Goal: Transaction & Acquisition: Purchase product/service

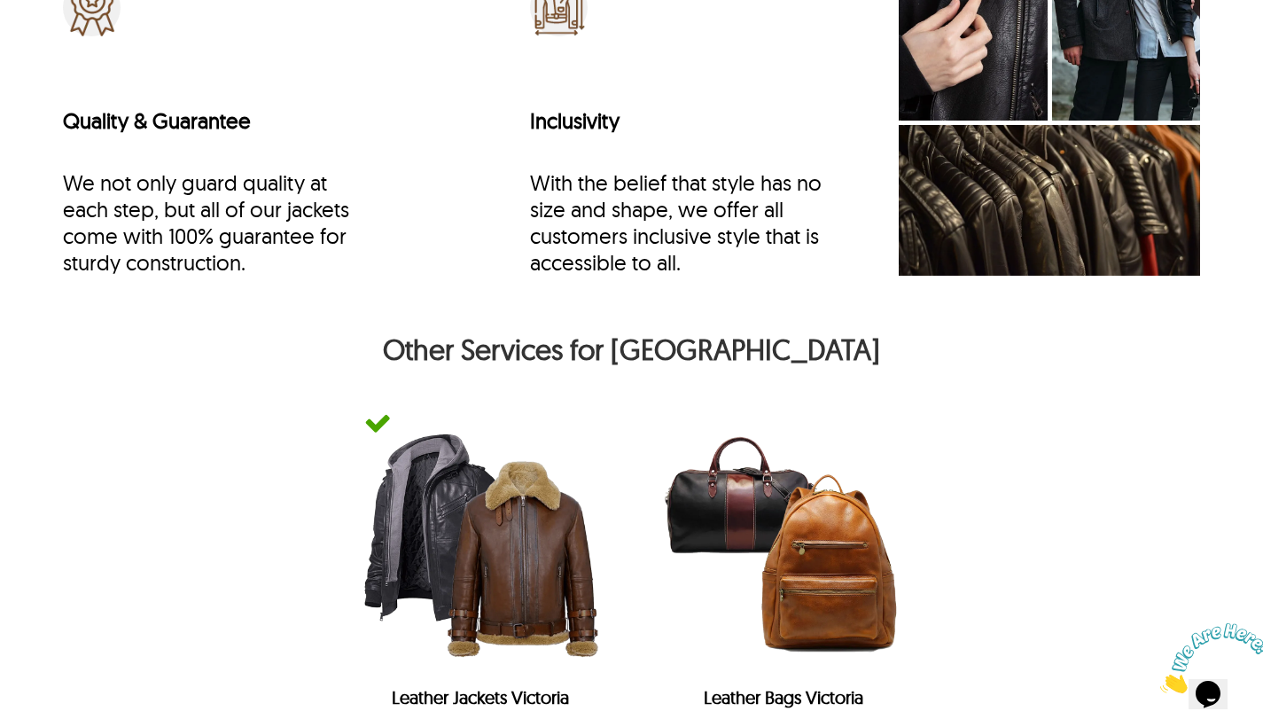
scroll to position [7327, 0]
click at [514, 505] on img at bounding box center [480, 543] width 268 height 268
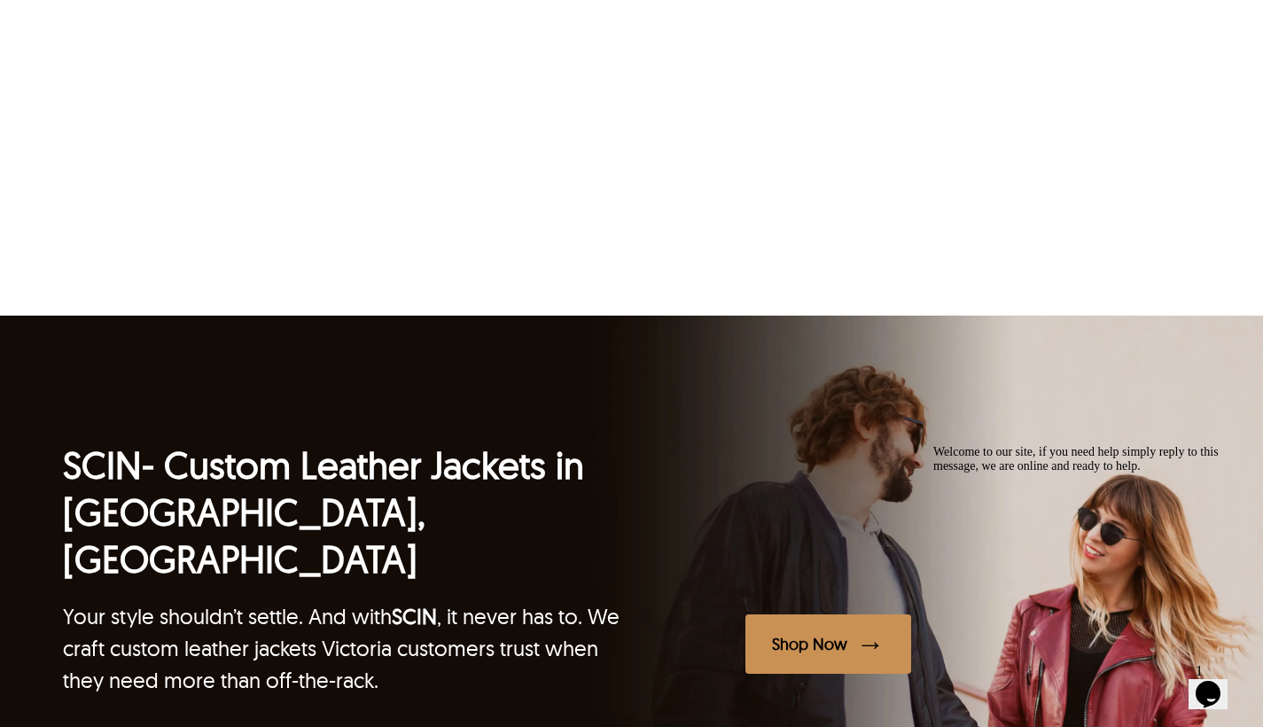
scroll to position [4618, 0]
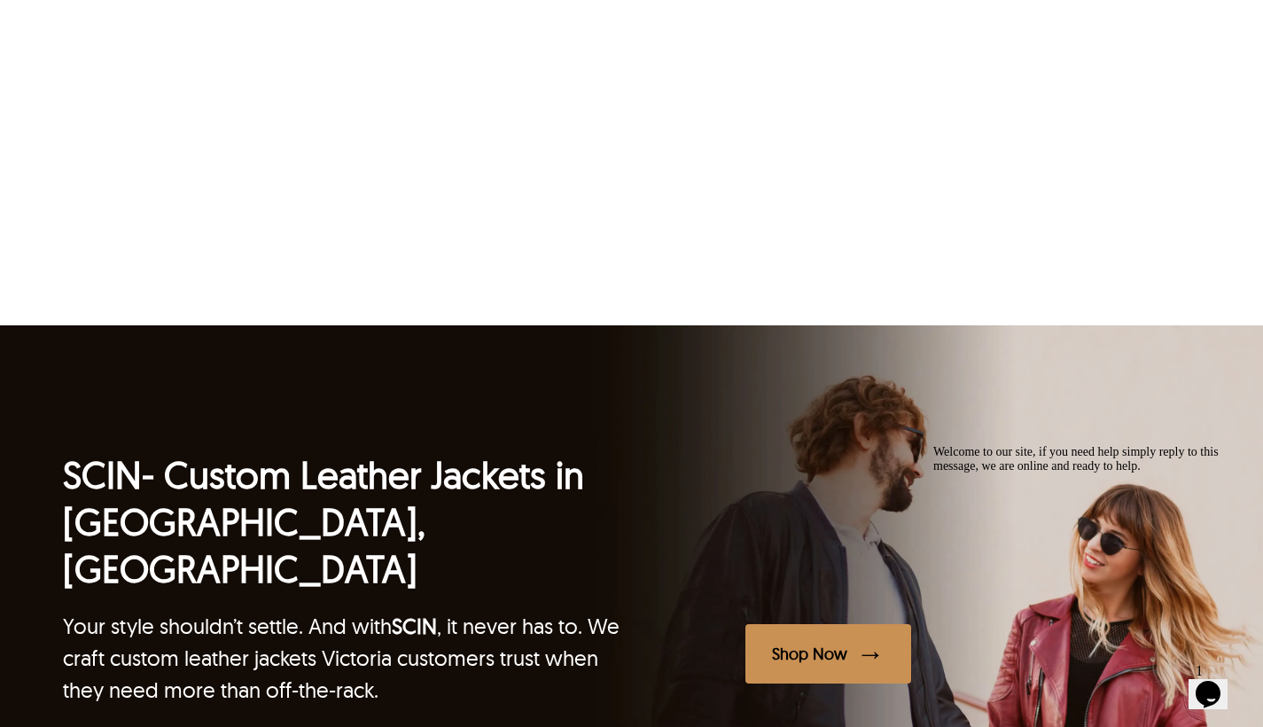
click at [795, 643] on div "Shop Now" at bounding box center [809, 653] width 75 height 20
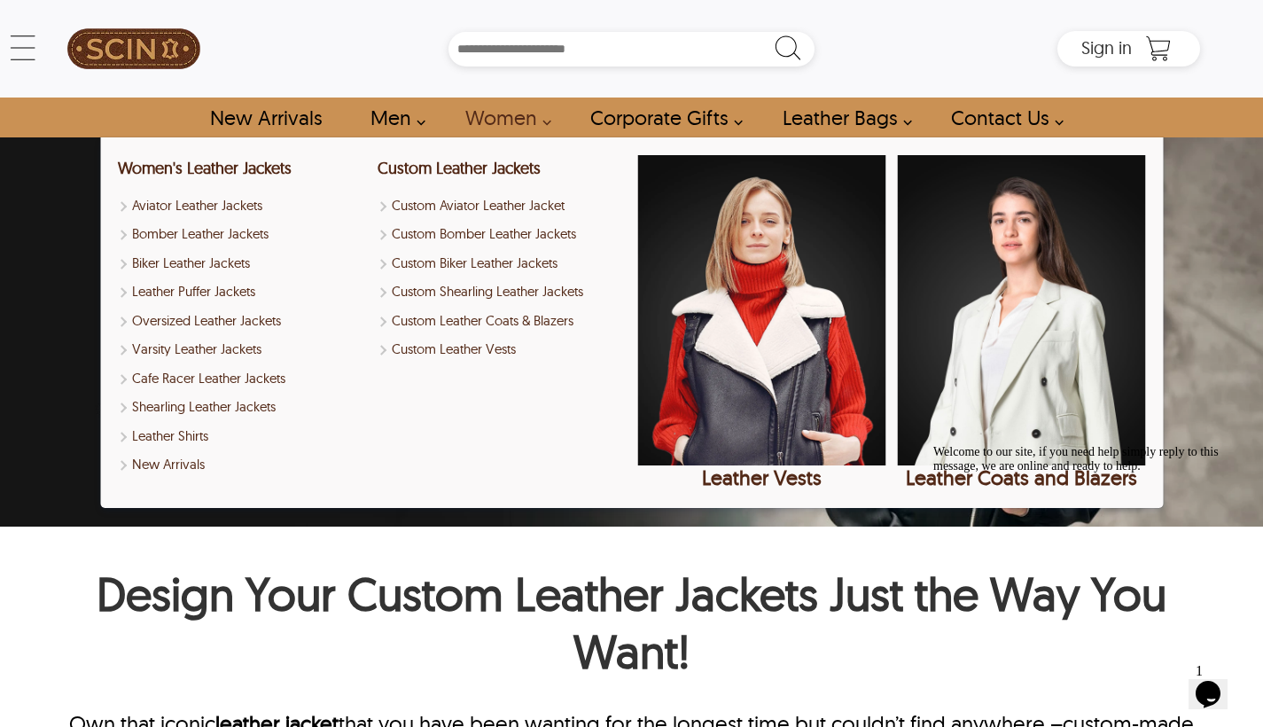
click at [494, 121] on link "Women" at bounding box center [503, 117] width 116 height 40
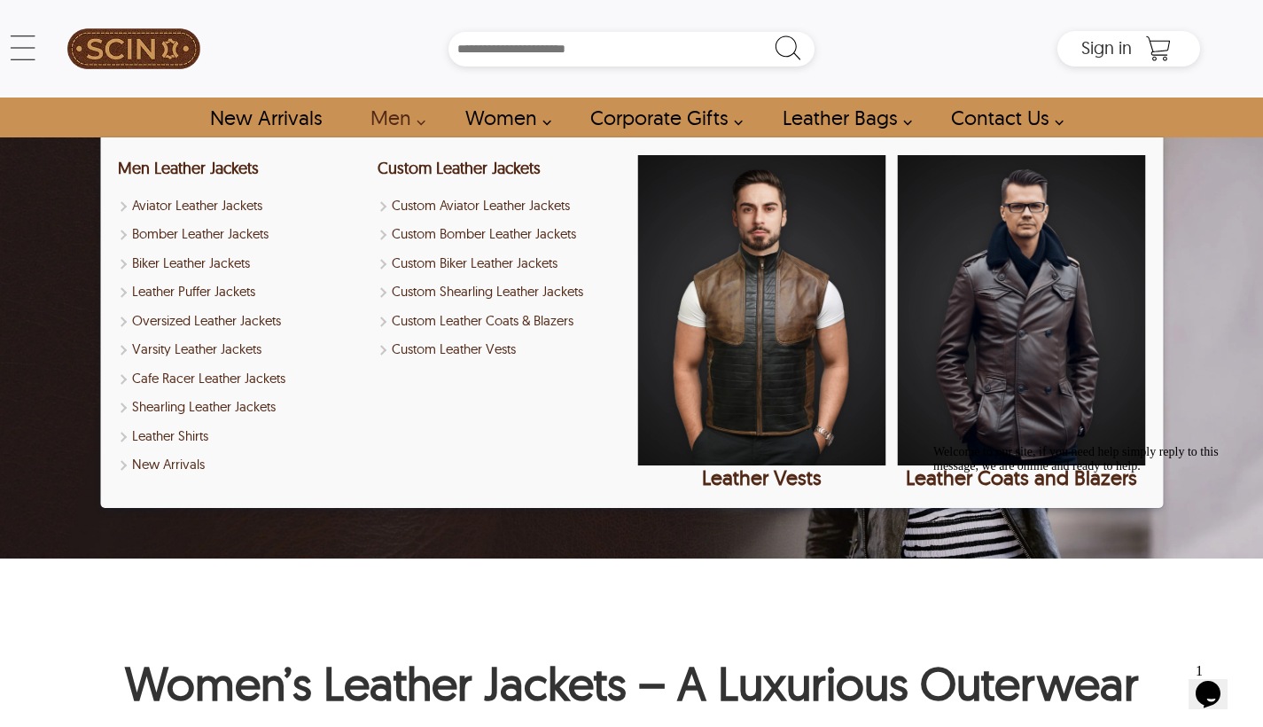
click at [384, 110] on link "Men" at bounding box center [392, 117] width 85 height 40
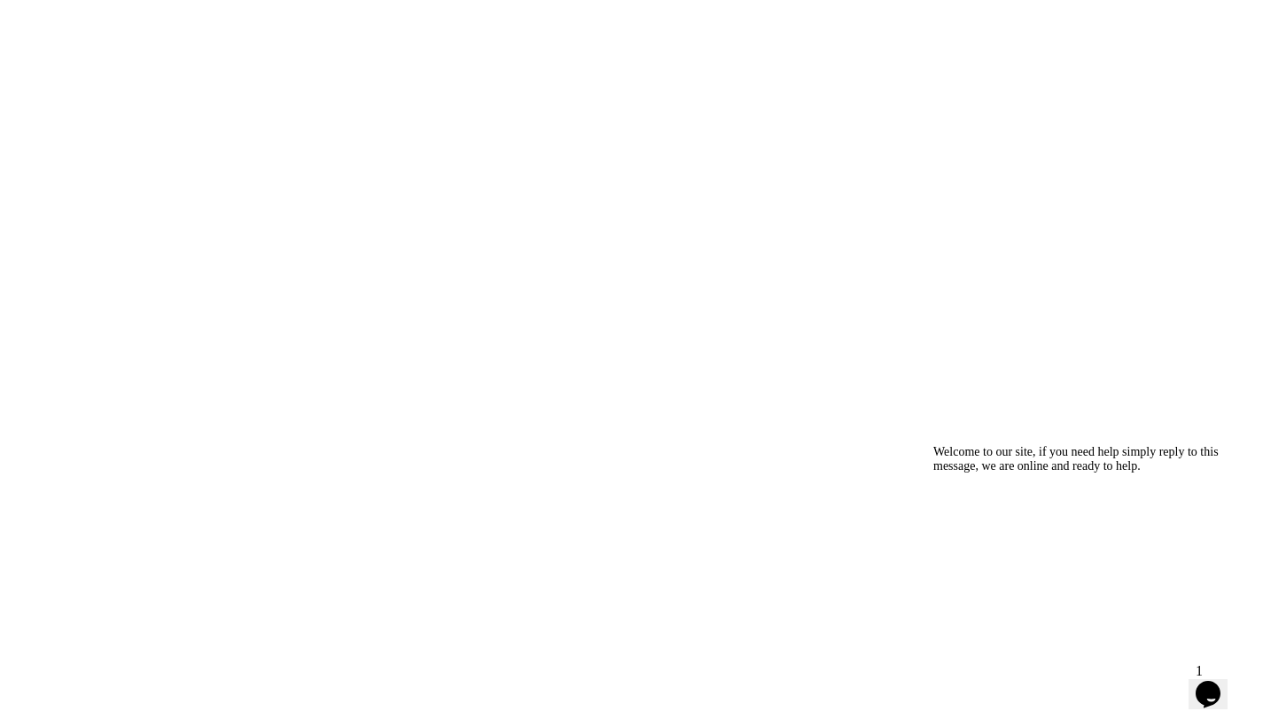
scroll to position [1726, 0]
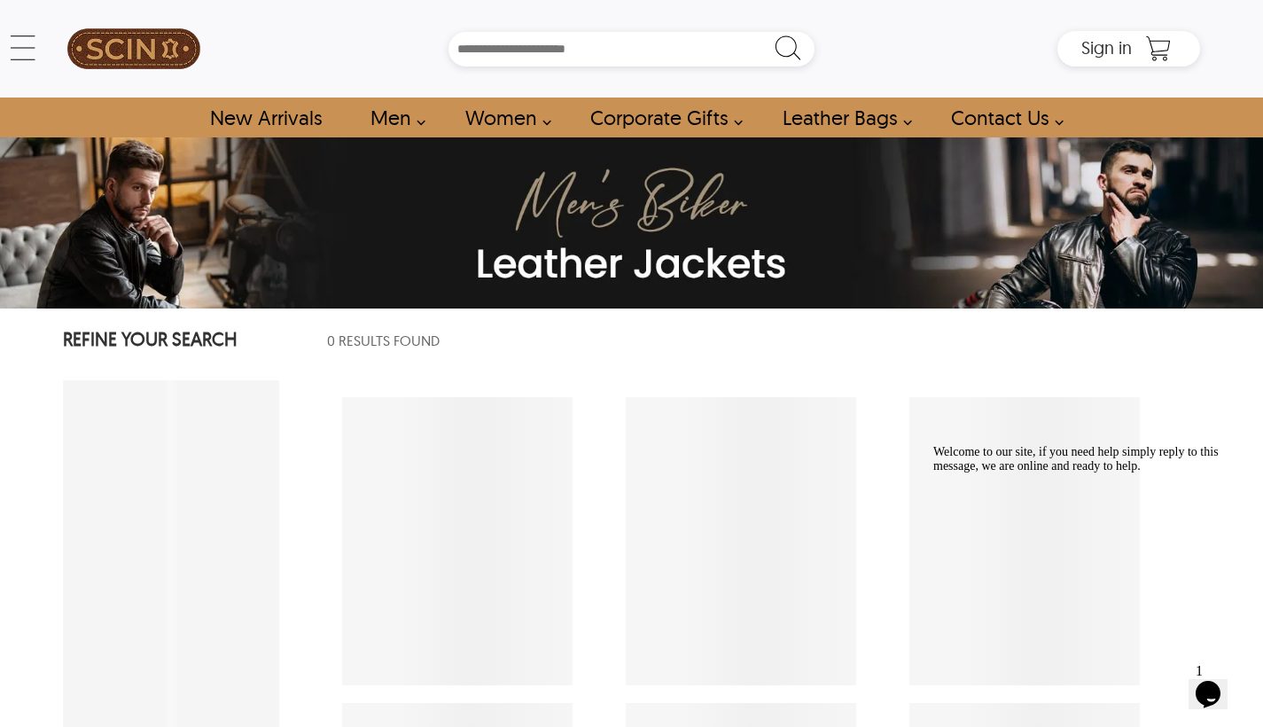
select select "********"
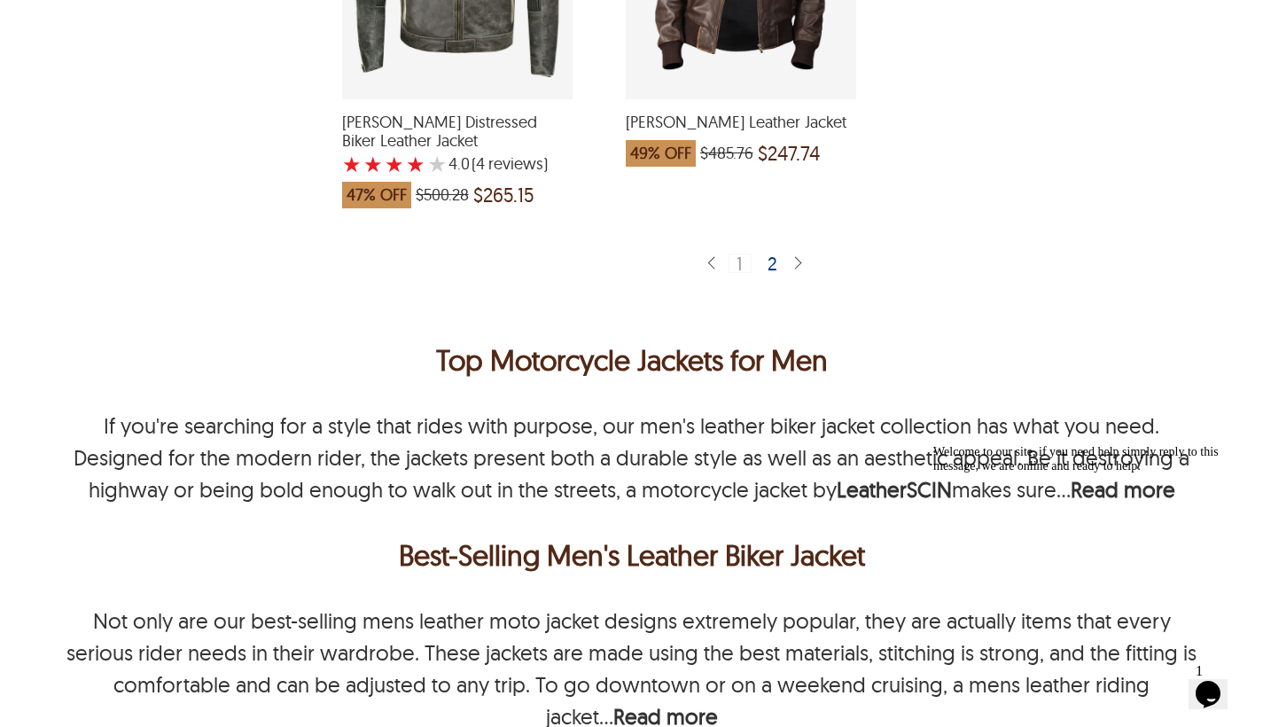
scroll to position [4871, 0]
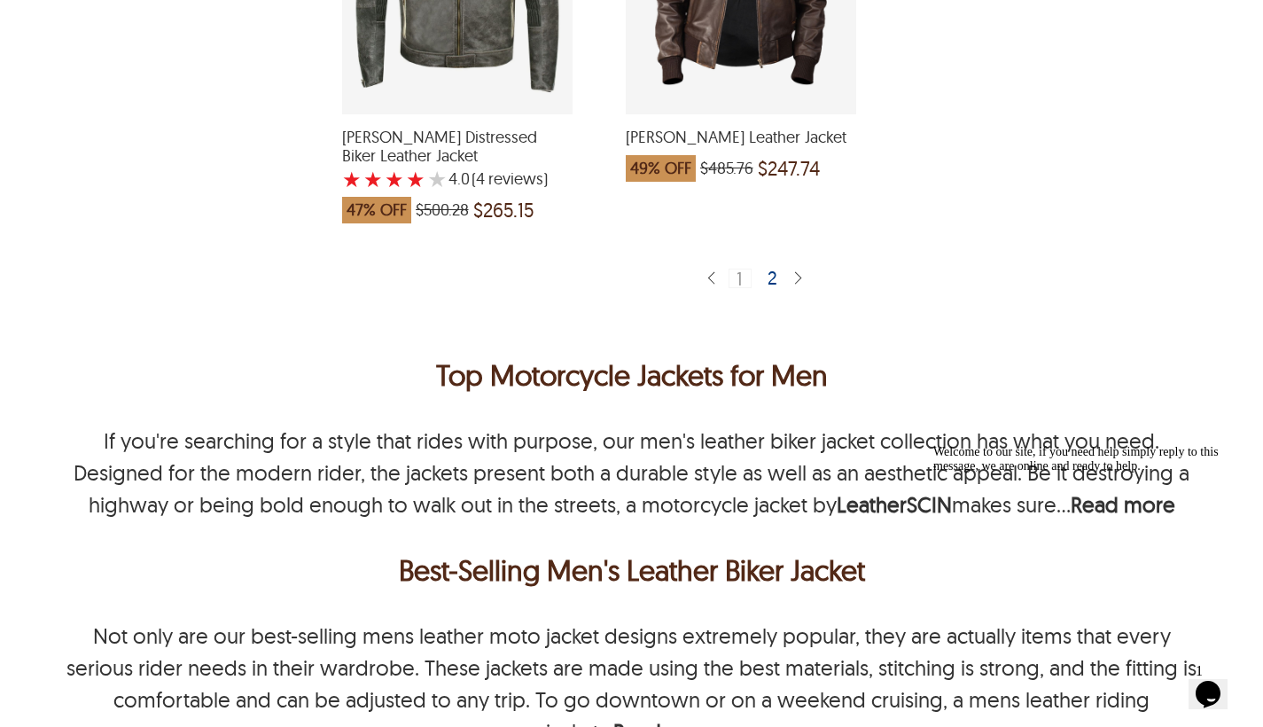
click at [769, 269] on div "2" at bounding box center [773, 278] width 26 height 18
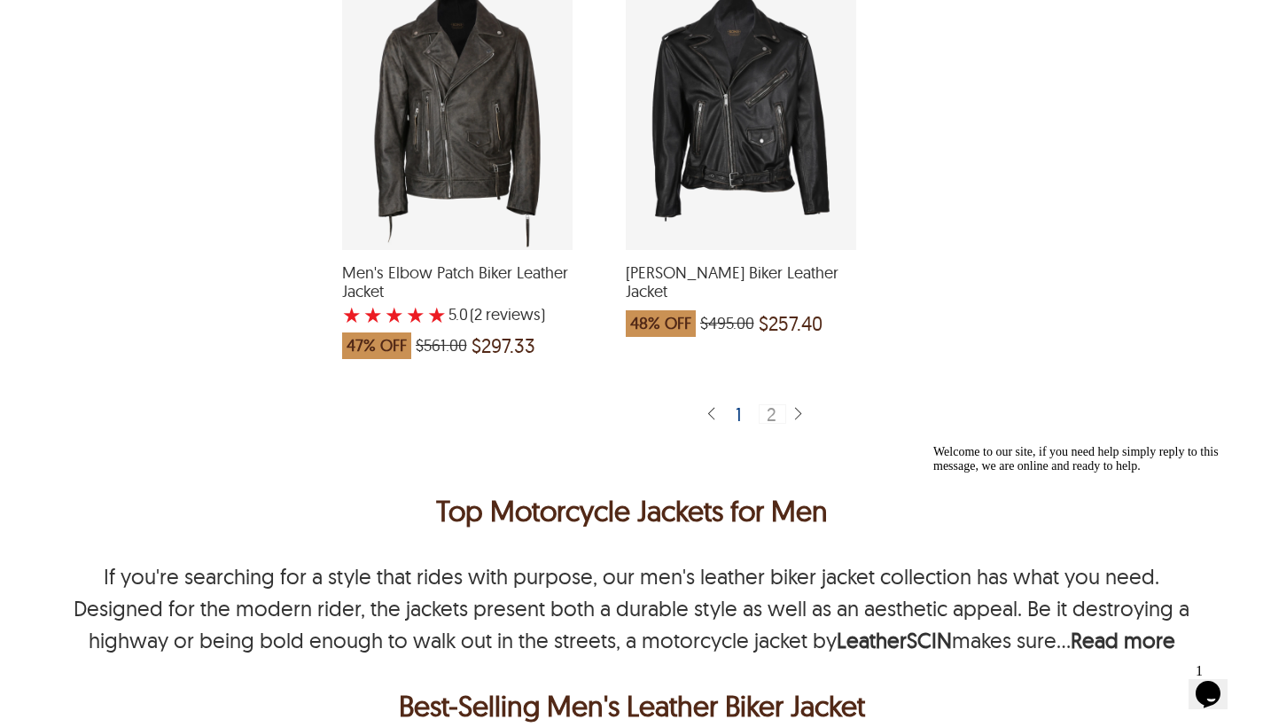
scroll to position [4377, 0]
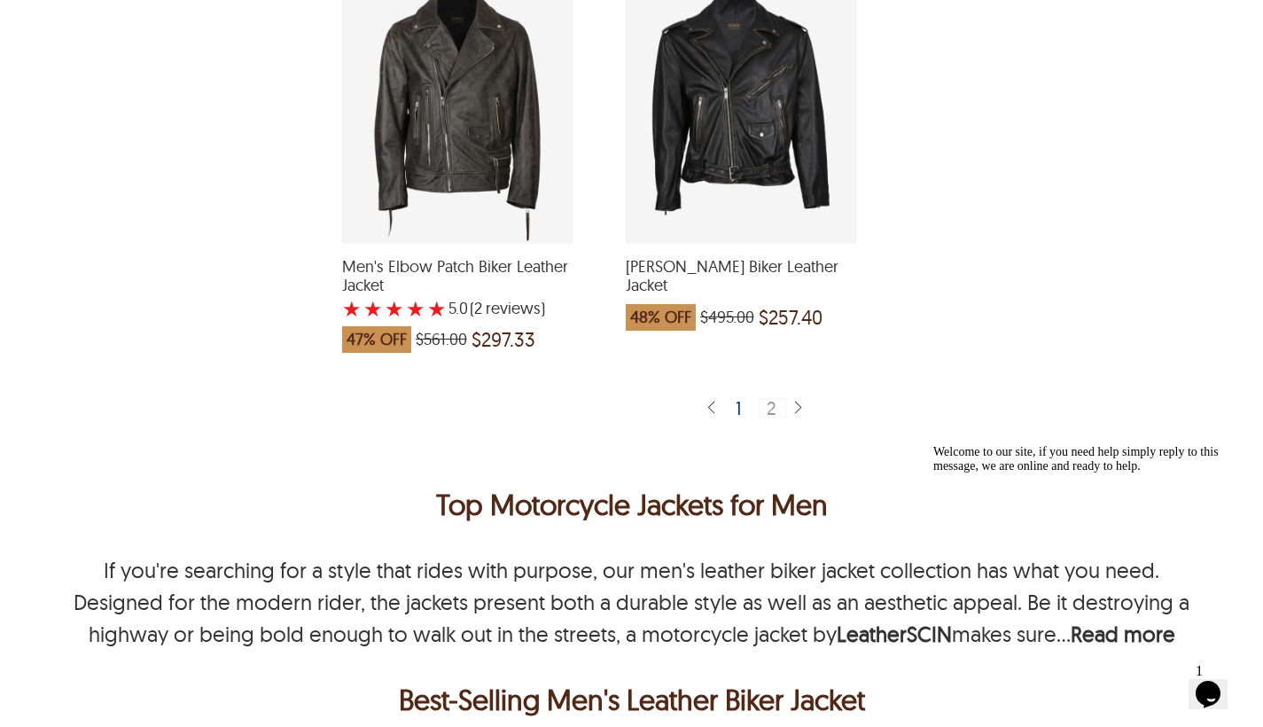
click at [772, 405] on div "2" at bounding box center [772, 407] width 27 height 19
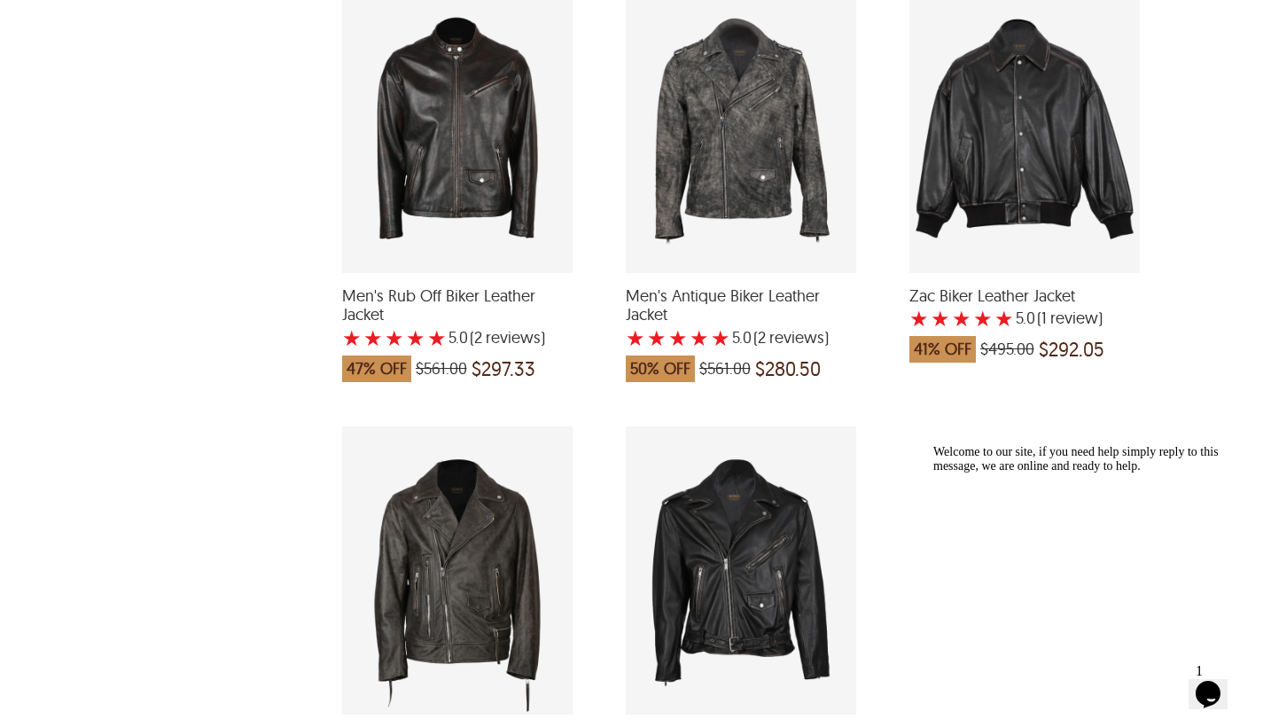
click at [1024, 189] on div "Zac Biker Leather Jacket with a 5 Star Rating 1 Product Review which was at a p…" at bounding box center [1024, 129] width 230 height 288
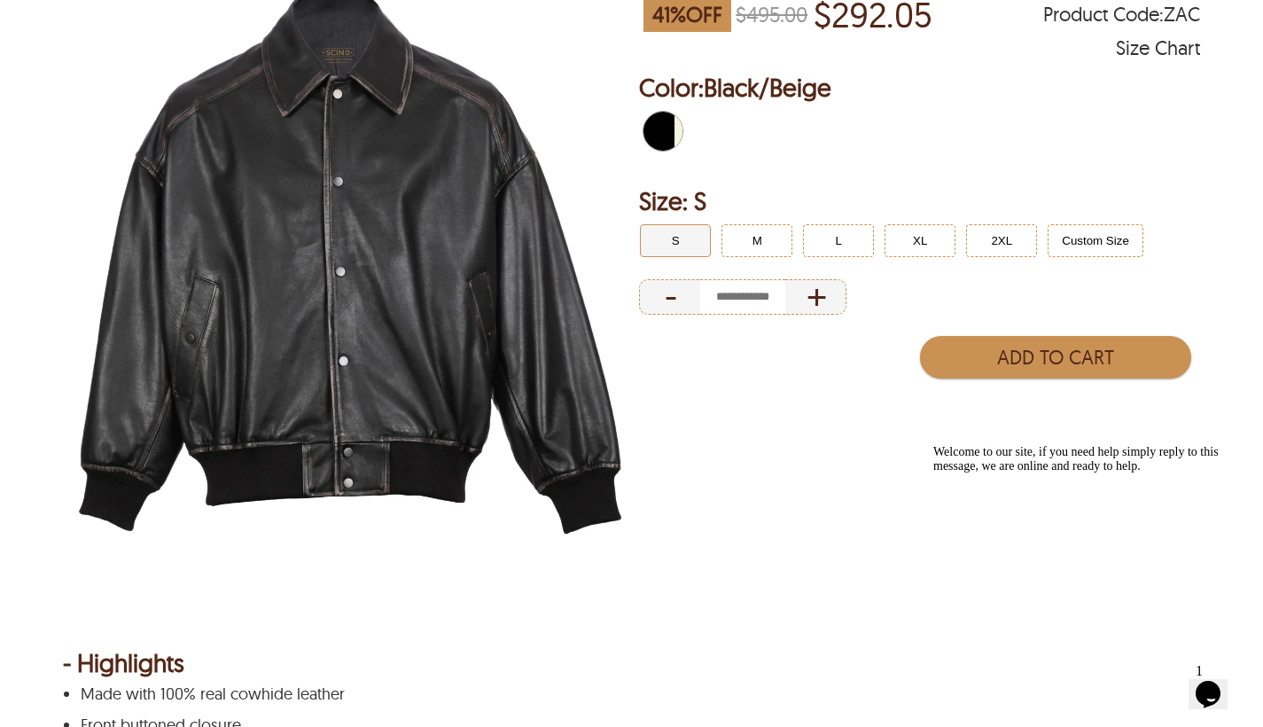
scroll to position [218, 0]
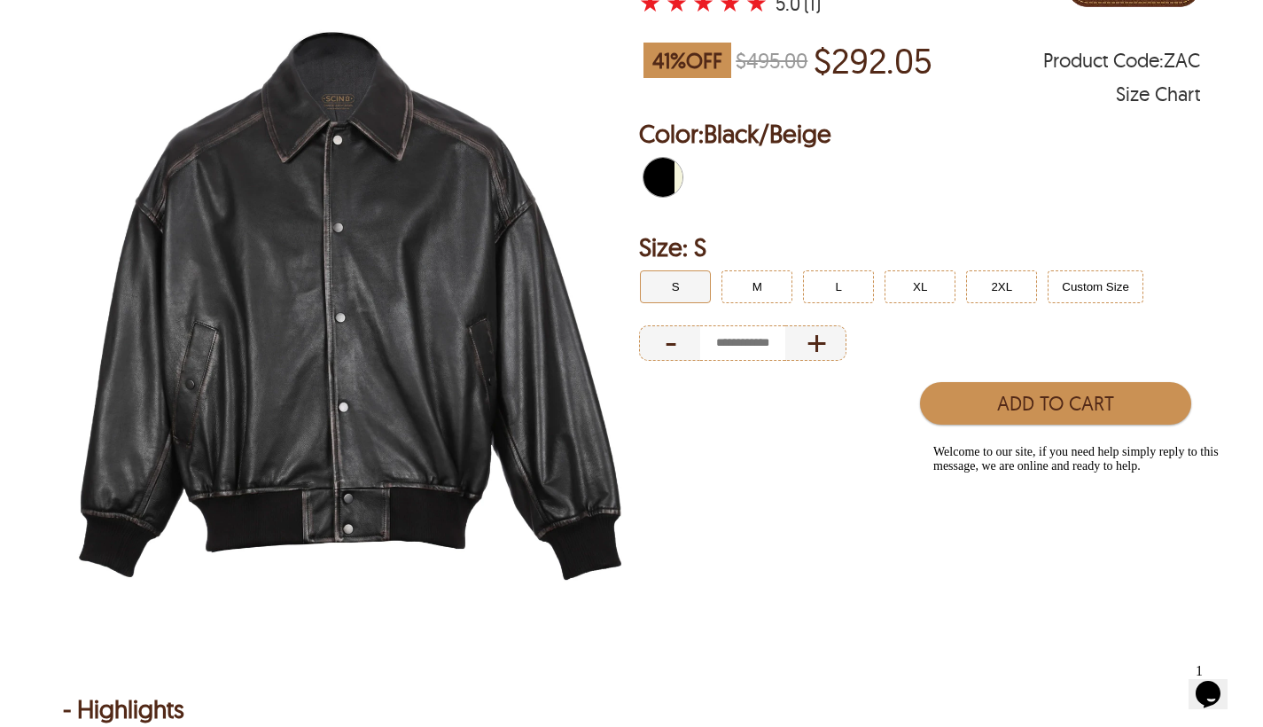
click at [347, 302] on img at bounding box center [350, 306] width 574 height 718
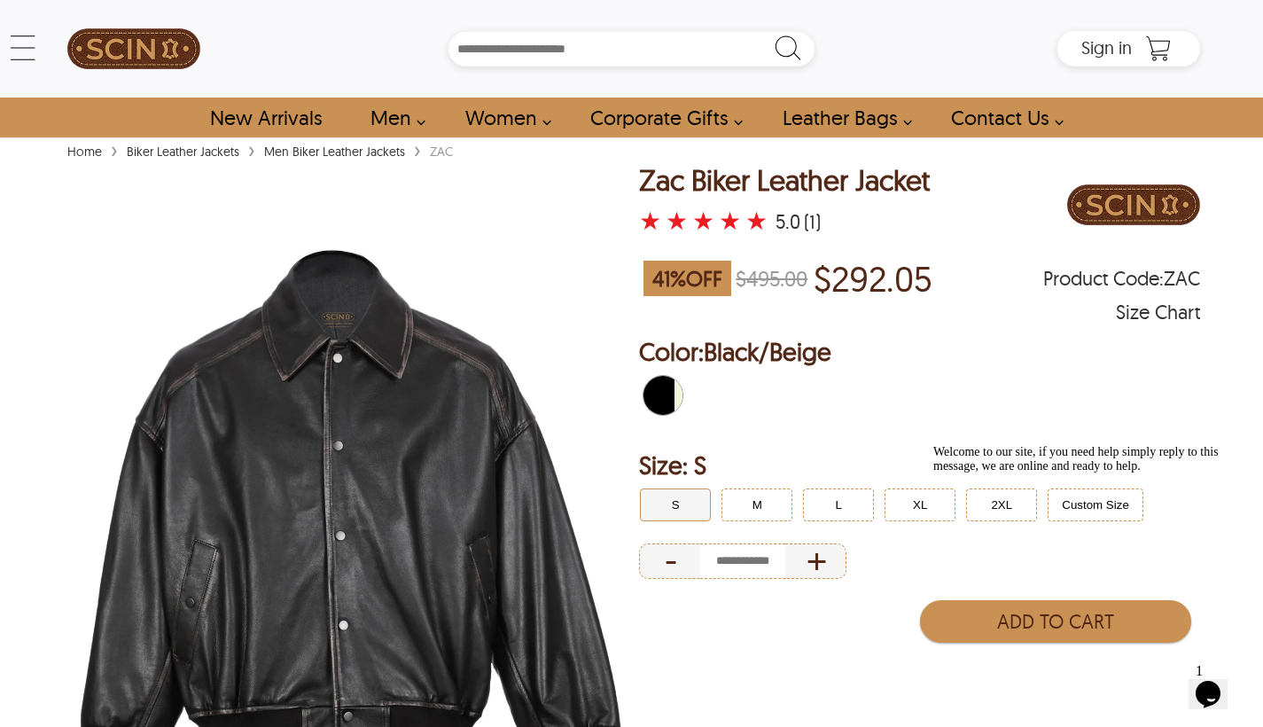
scroll to position [0, 0]
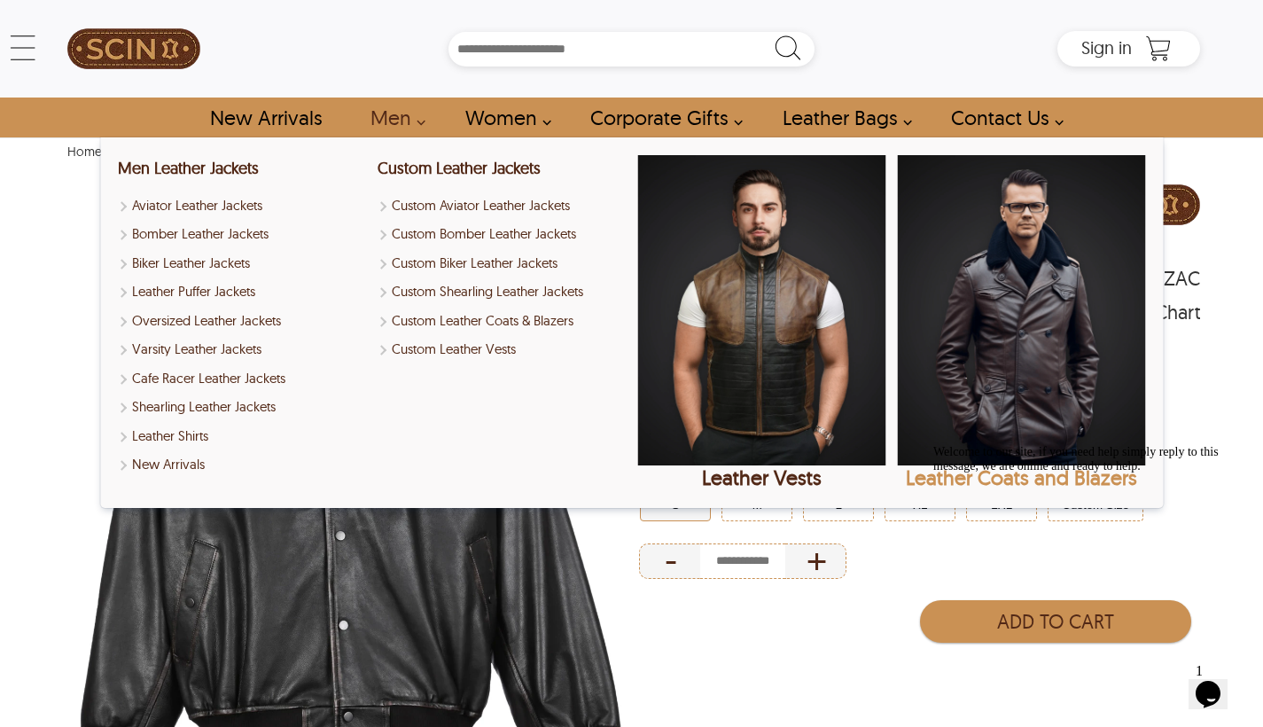
click at [1053, 357] on img "Leather Coats and Blazers" at bounding box center [1021, 310] width 248 height 310
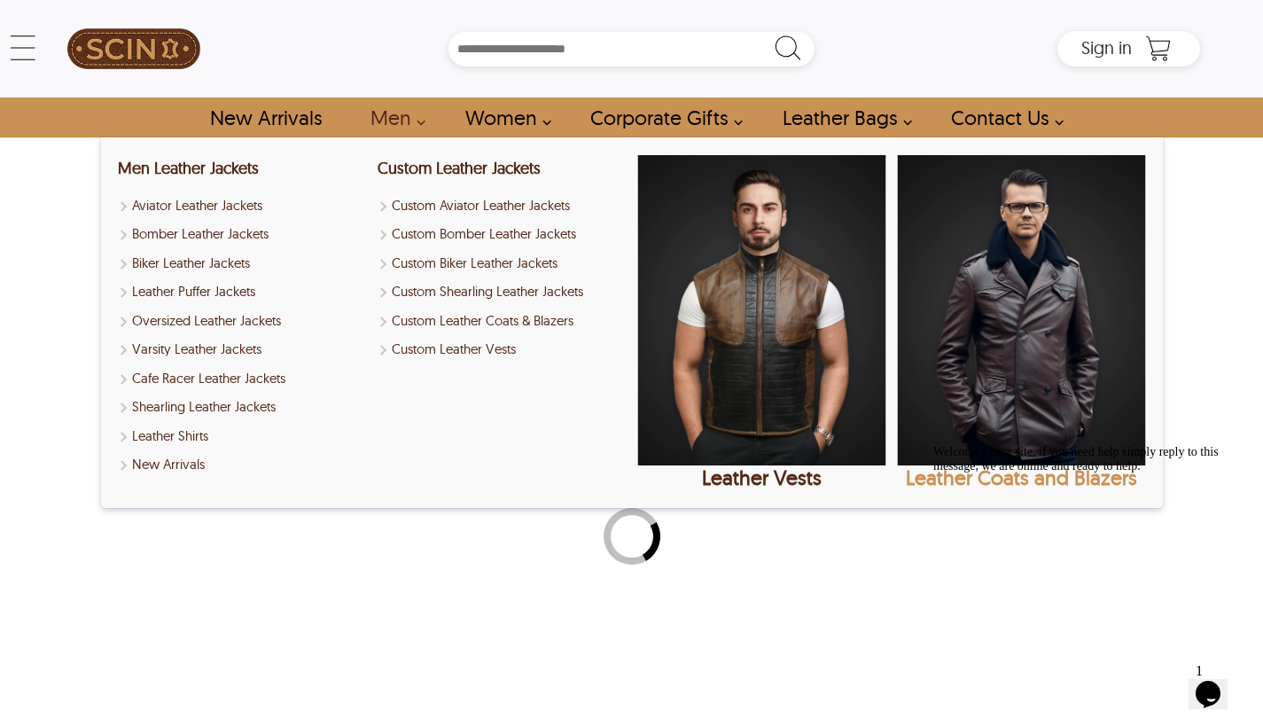
select select "********"
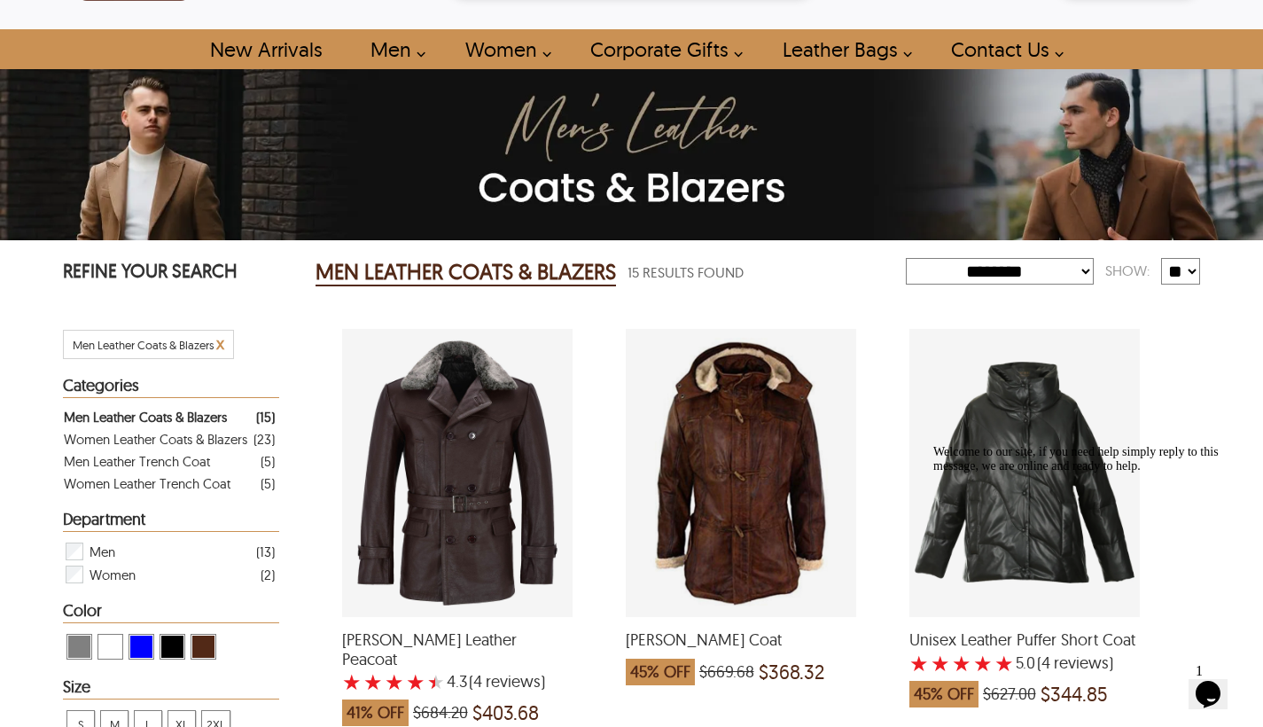
scroll to position [67, 0]
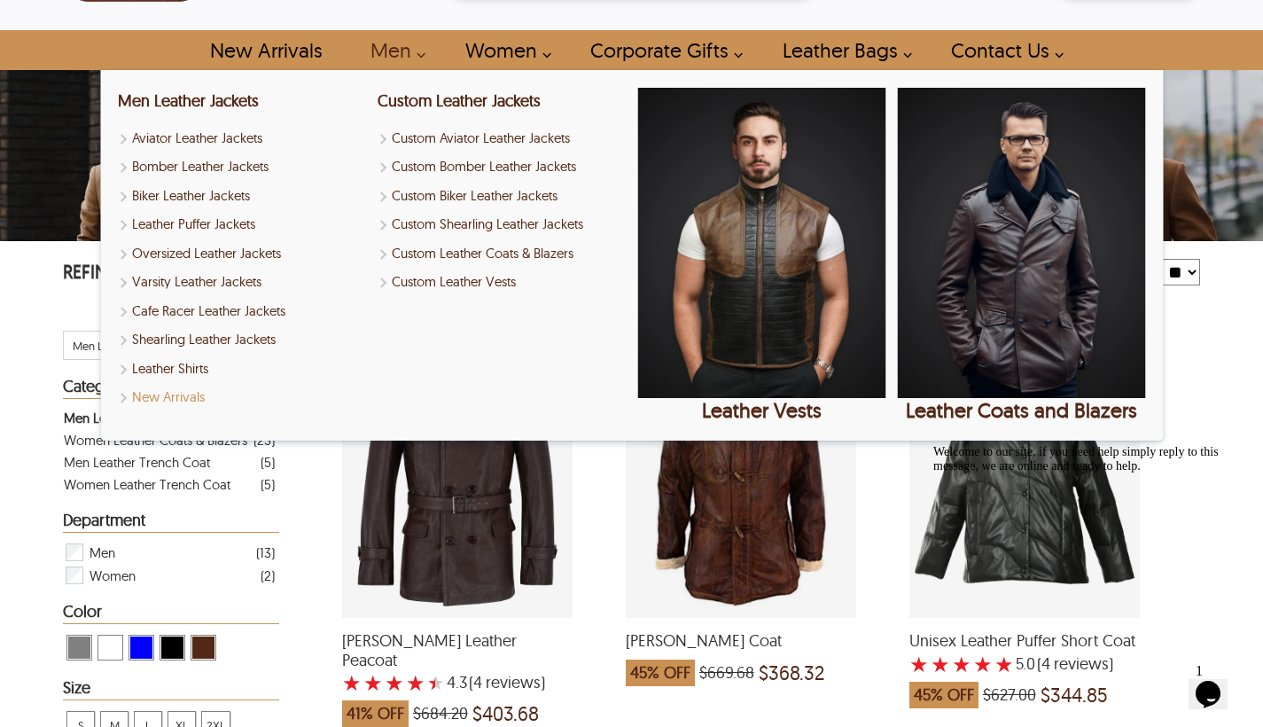
click at [167, 398] on link "New Arrivals" at bounding box center [242, 397] width 248 height 20
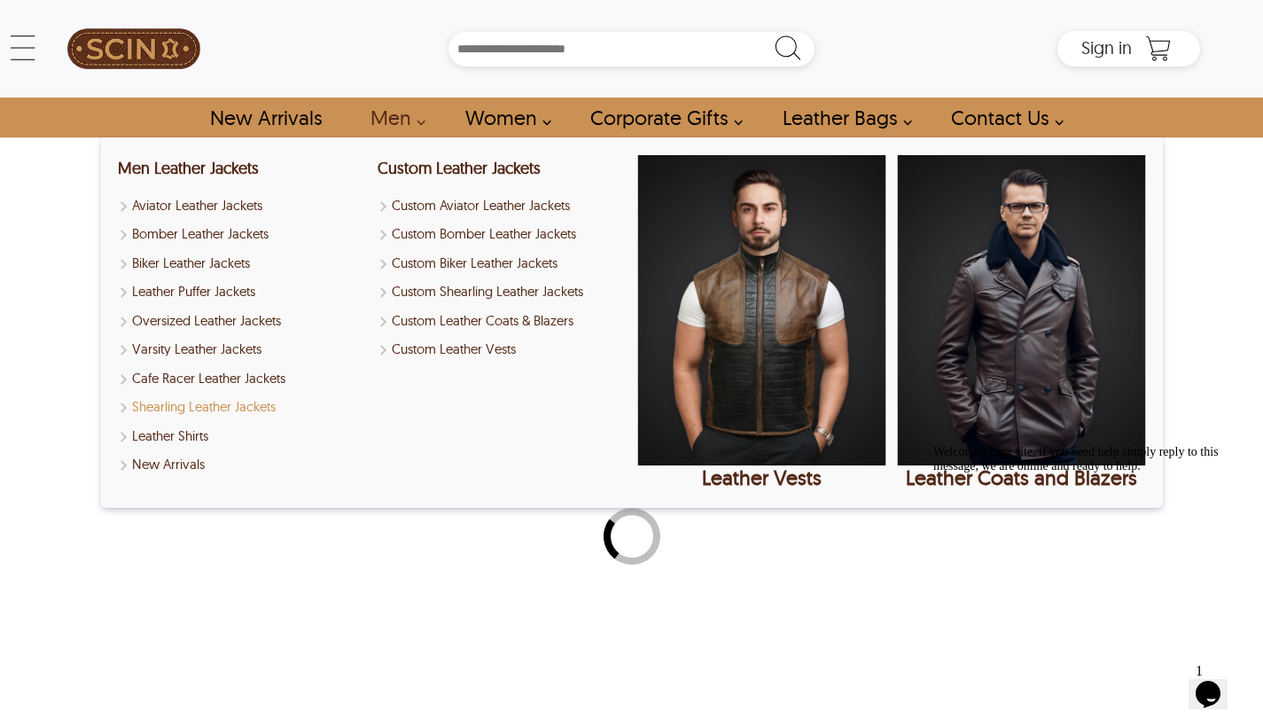
select select "********"
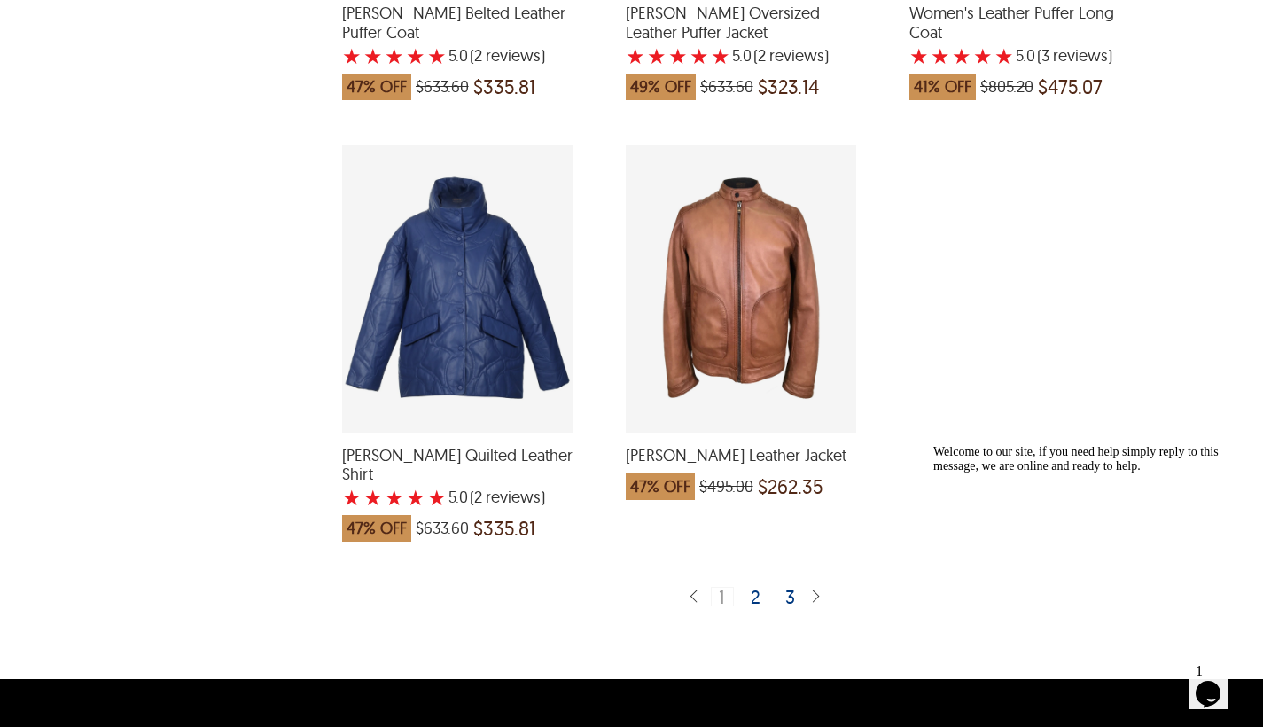
scroll to position [4651, 0]
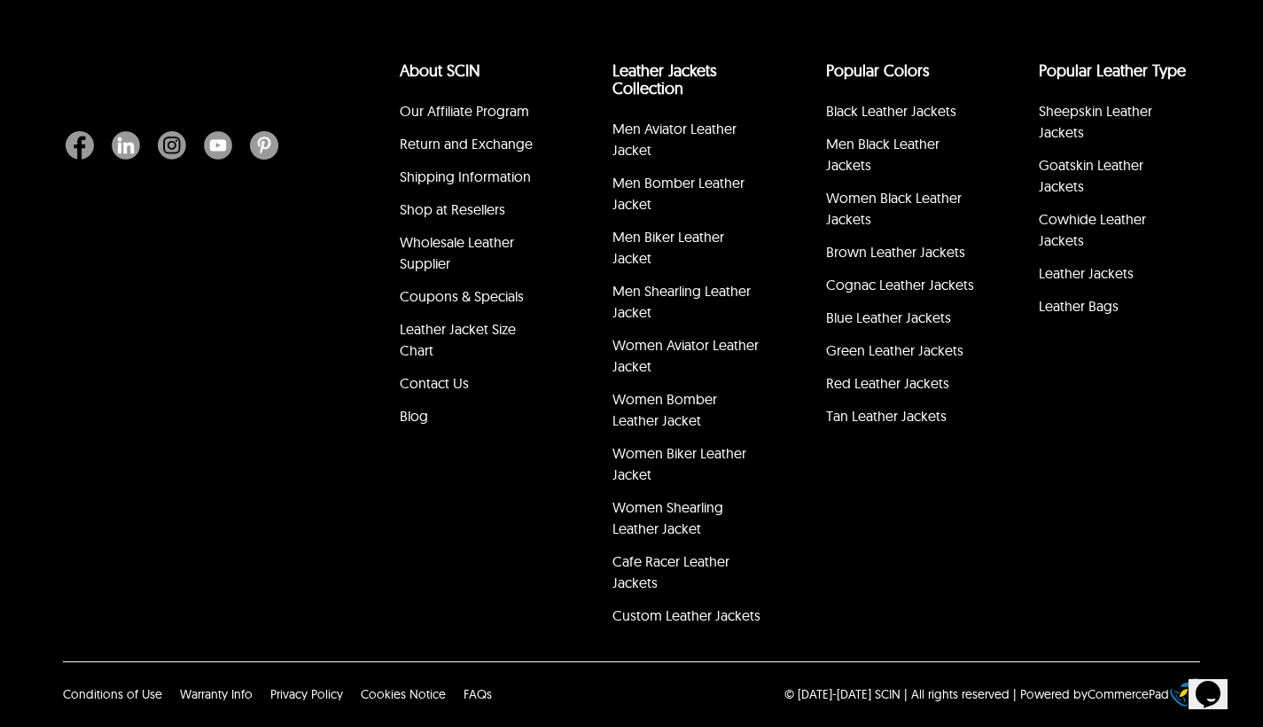
scroll to position [67, 0]
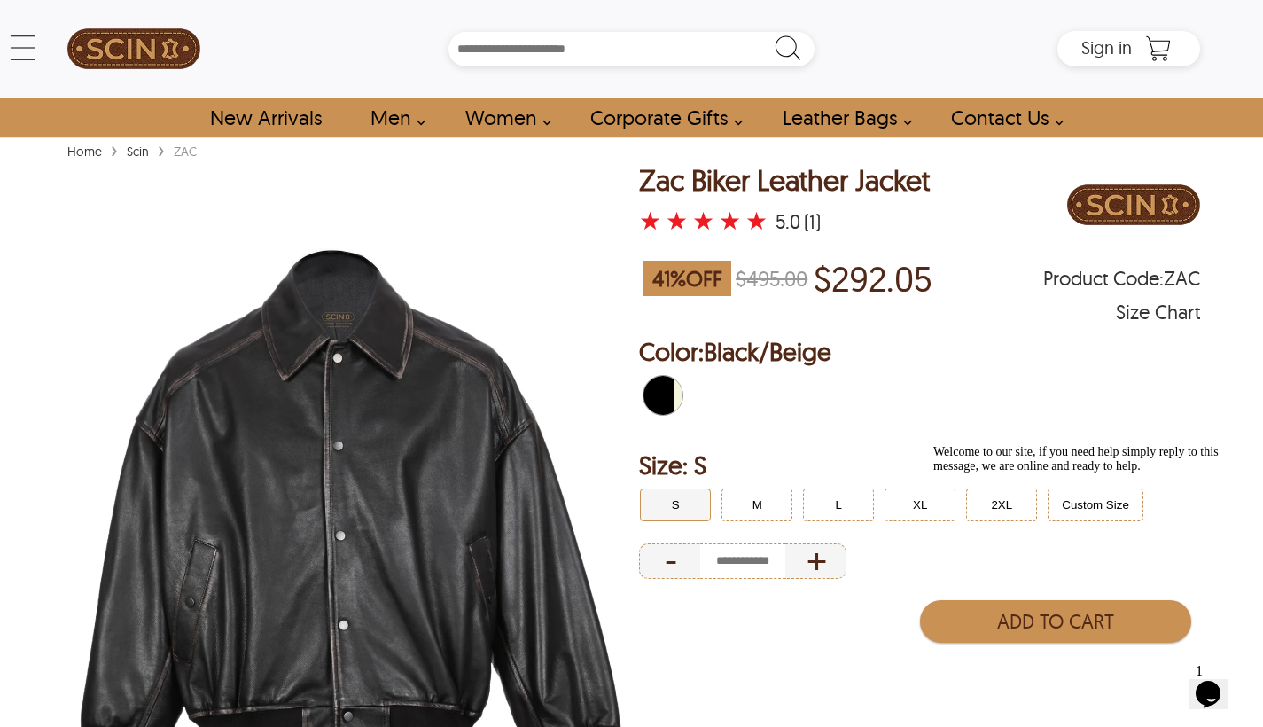
select select "********"
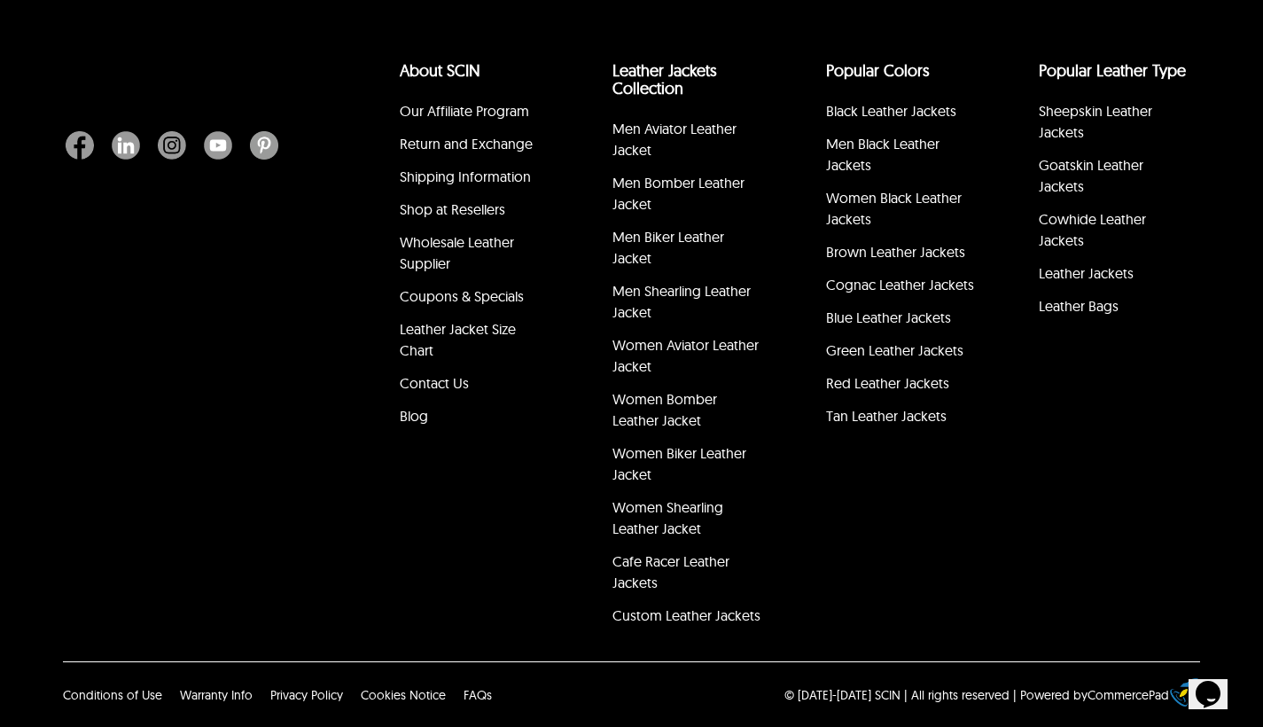
scroll to position [759, 0]
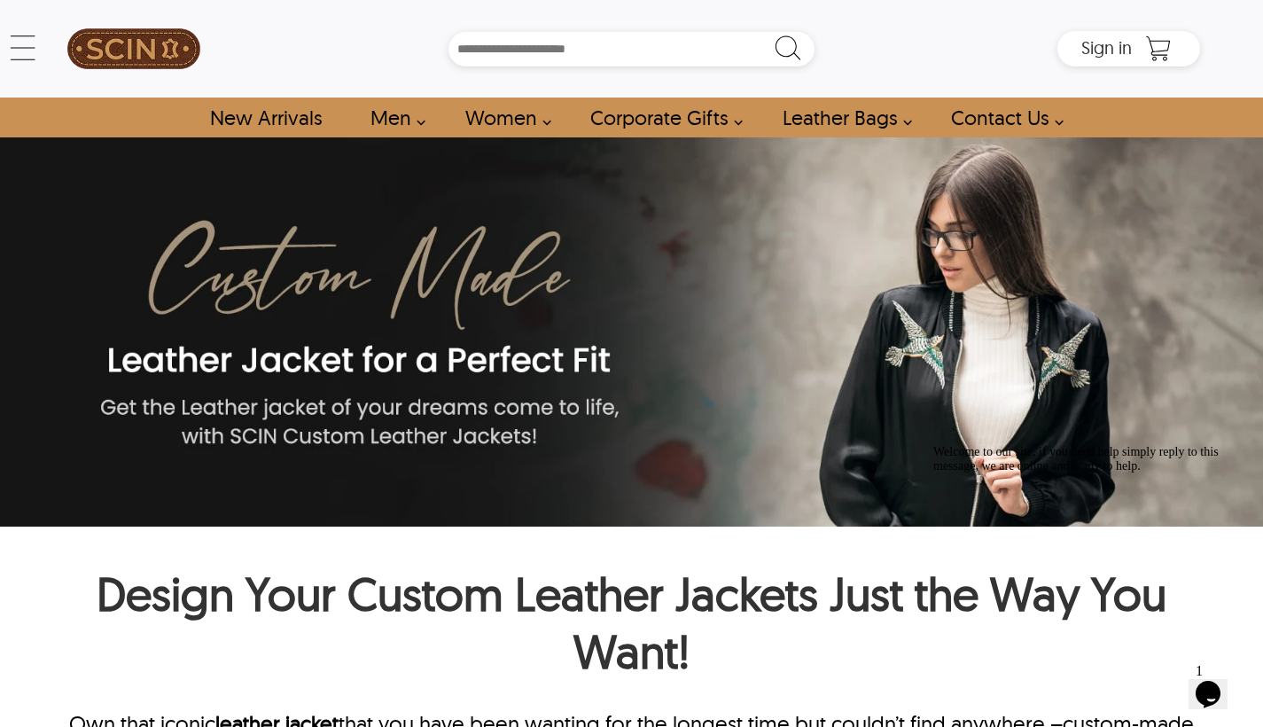
scroll to position [759, 0]
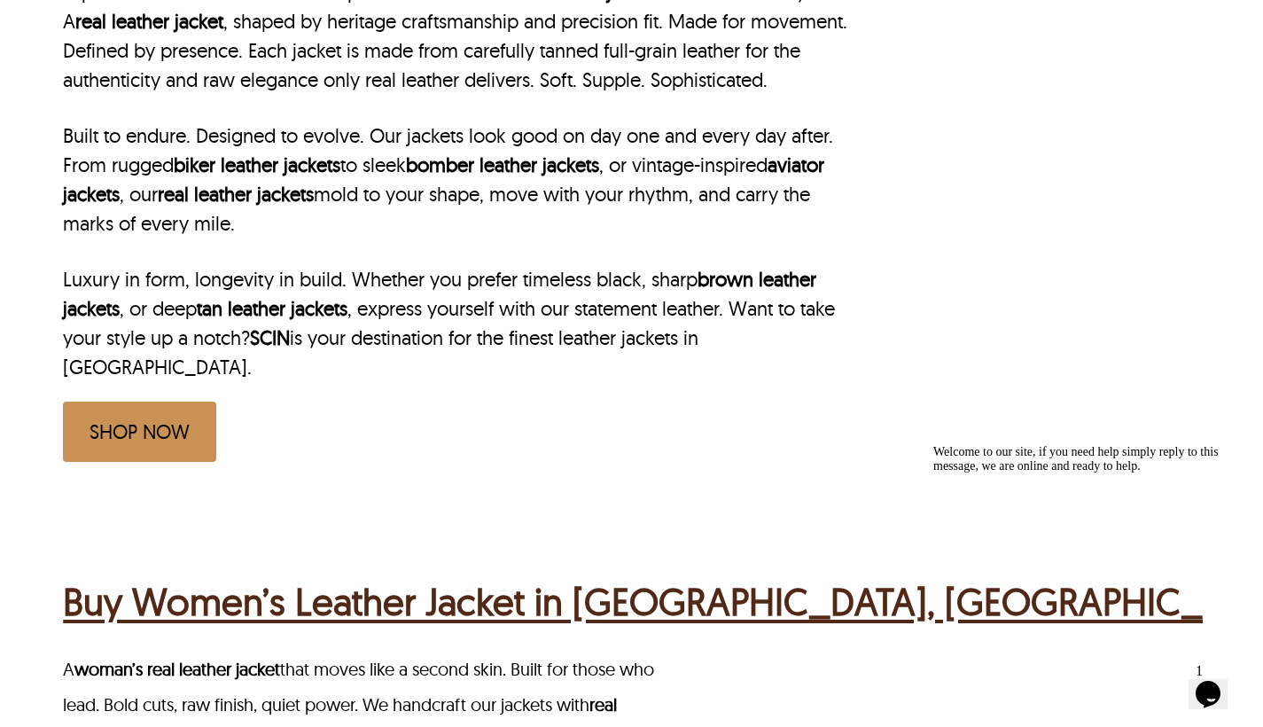
scroll to position [7327, 0]
